Goal: Task Accomplishment & Management: Complete application form

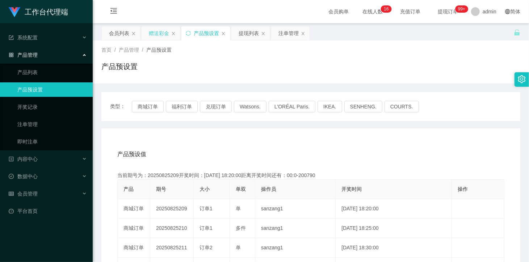
drag, startPoint x: 162, startPoint y: 35, endPoint x: 162, endPoint y: 43, distance: 7.2
click at [162, 35] on div "赠送彩金" at bounding box center [159, 33] width 20 height 14
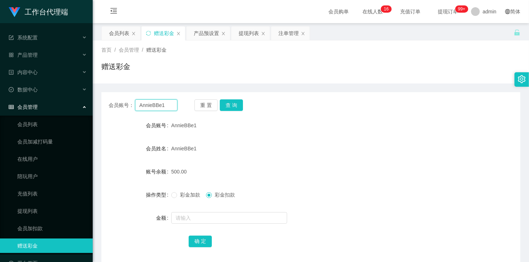
drag, startPoint x: 158, startPoint y: 107, endPoint x: 176, endPoint y: 110, distance: 17.9
click at [158, 107] on input "AnnieBBe1" at bounding box center [156, 105] width 42 height 12
paste input "evieyong"
type input "evieyong"
click at [230, 105] on button "查 询" at bounding box center [231, 105] width 23 height 12
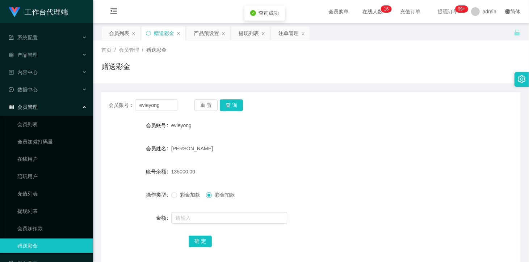
click at [183, 196] on span "彩金加款" at bounding box center [190, 195] width 26 height 6
click at [202, 219] on input "text" at bounding box center [229, 218] width 116 height 12
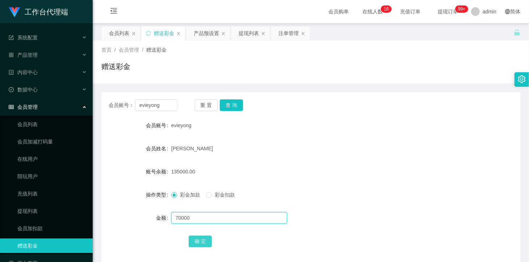
type input "70000"
click at [204, 240] on button "确 定" at bounding box center [199, 242] width 23 height 12
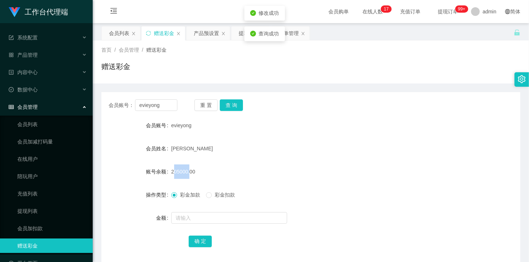
drag, startPoint x: 170, startPoint y: 171, endPoint x: 185, endPoint y: 172, distance: 15.2
click at [185, 172] on div "205000.00" at bounding box center [293, 172] width 244 height 14
copy span "205000"
click at [161, 105] on input "evieyong" at bounding box center [156, 105] width 42 height 12
type input "AnnieBBe1"
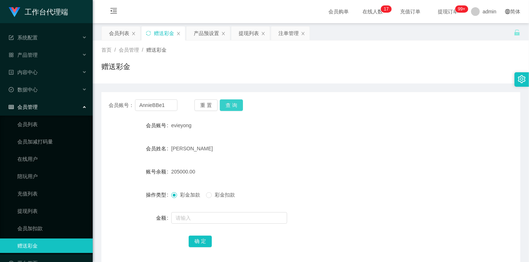
click at [224, 101] on button "查 询" at bounding box center [231, 105] width 23 height 12
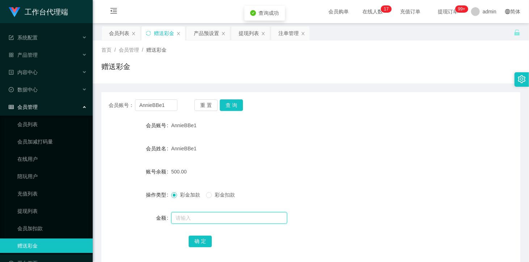
click at [206, 213] on input "text" at bounding box center [229, 218] width 116 height 12
paste input "205000"
drag, startPoint x: 179, startPoint y: 217, endPoint x: 195, endPoint y: 219, distance: 15.3
click at [196, 218] on input "205000" at bounding box center [229, 218] width 116 height 12
type input "204500"
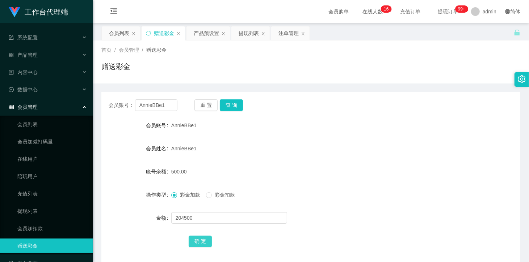
click at [192, 242] on button "确 定" at bounding box center [199, 242] width 23 height 12
click at [207, 34] on div "产品预设置" at bounding box center [206, 33] width 25 height 14
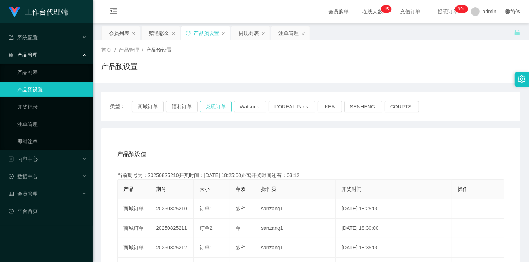
click at [212, 106] on button "兑现订单" at bounding box center [216, 107] width 32 height 12
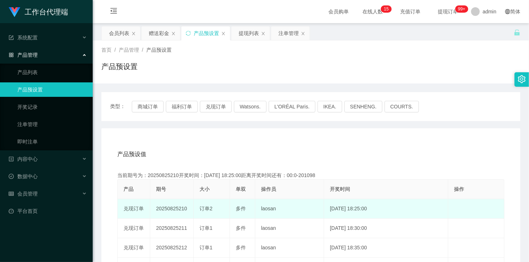
drag, startPoint x: 188, startPoint y: 210, endPoint x: 153, endPoint y: 211, distance: 35.1
click at [153, 211] on td "20250825210" at bounding box center [171, 209] width 43 height 20
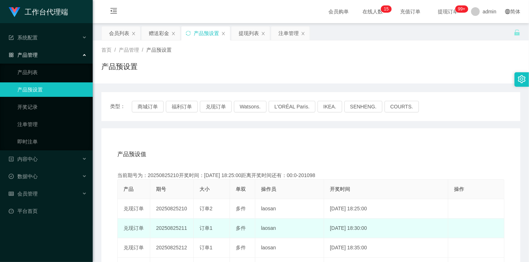
copy td "20250825210"
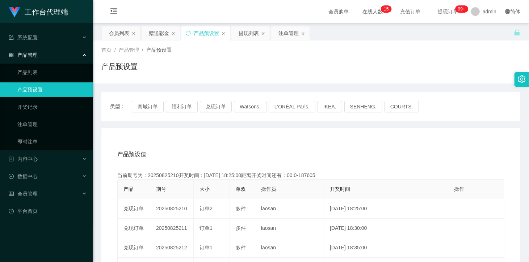
click at [174, 186] on th "期号" at bounding box center [171, 190] width 43 height 20
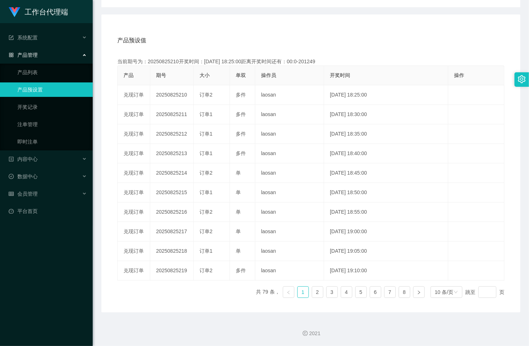
scroll to position [115, 0]
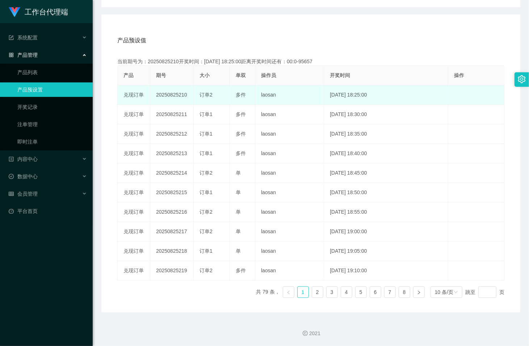
click at [174, 96] on td "20250825210" at bounding box center [171, 95] width 43 height 20
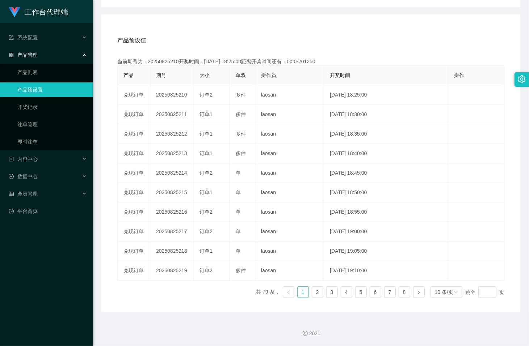
copy td "20250825210"
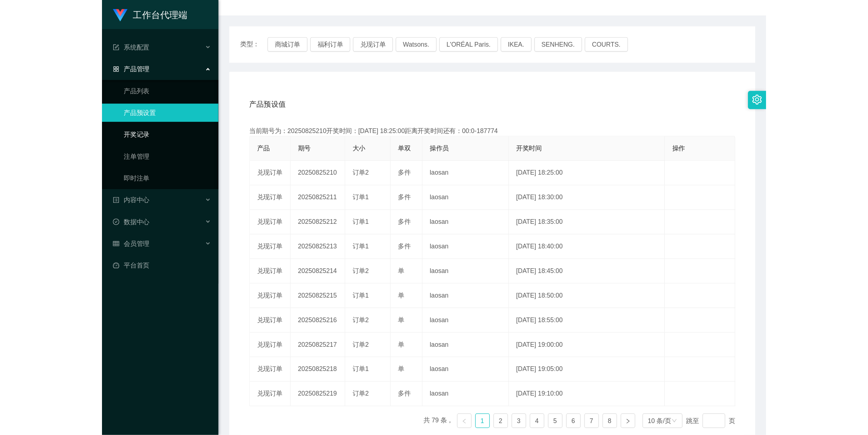
scroll to position [0, 0]
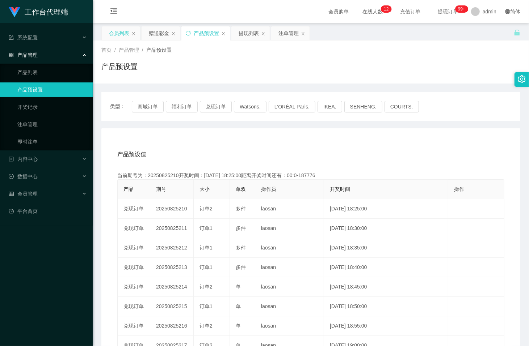
click at [120, 30] on div "会员列表" at bounding box center [119, 33] width 20 height 14
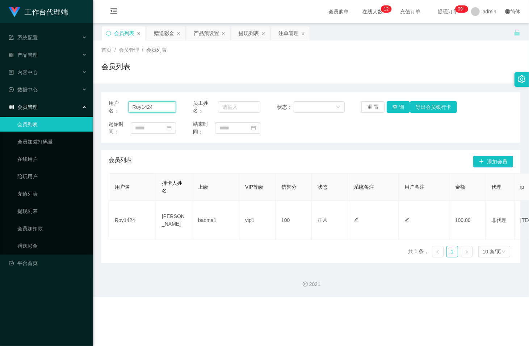
click at [142, 106] on input "Roy1424" at bounding box center [152, 107] width 48 height 12
paste input "evieyong"
type input "evieyong"
click at [397, 109] on button "查 询" at bounding box center [397, 107] width 23 height 12
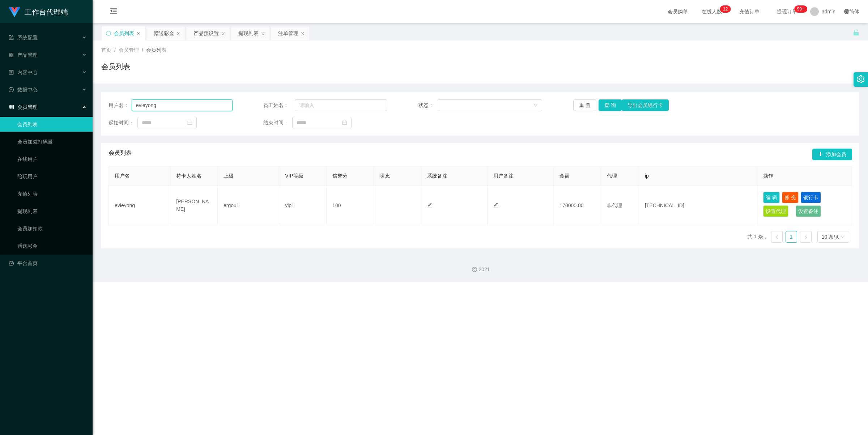
click at [187, 102] on input "evieyong" at bounding box center [182, 105] width 101 height 12
click at [528, 107] on button "查 询" at bounding box center [610, 105] width 23 height 12
click at [528, 107] on div "重 置 查 询 导出会员银行卡" at bounding box center [635, 105] width 124 height 12
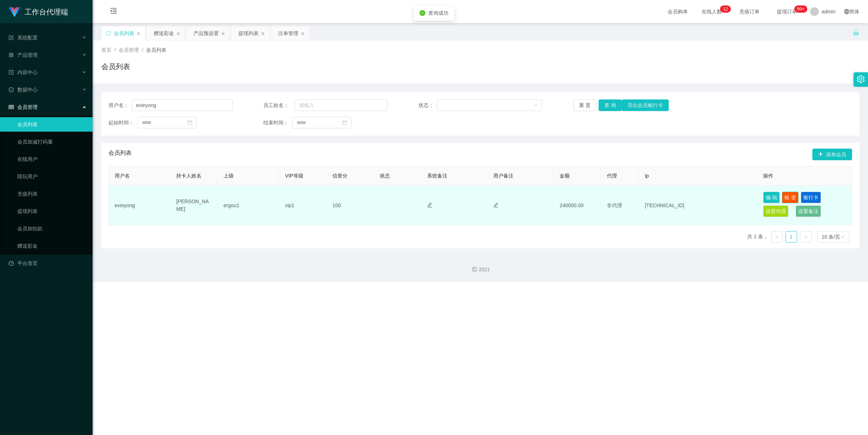
click at [528, 195] on button "账 变" at bounding box center [790, 198] width 17 height 12
